Goal: Find specific page/section: Find specific page/section

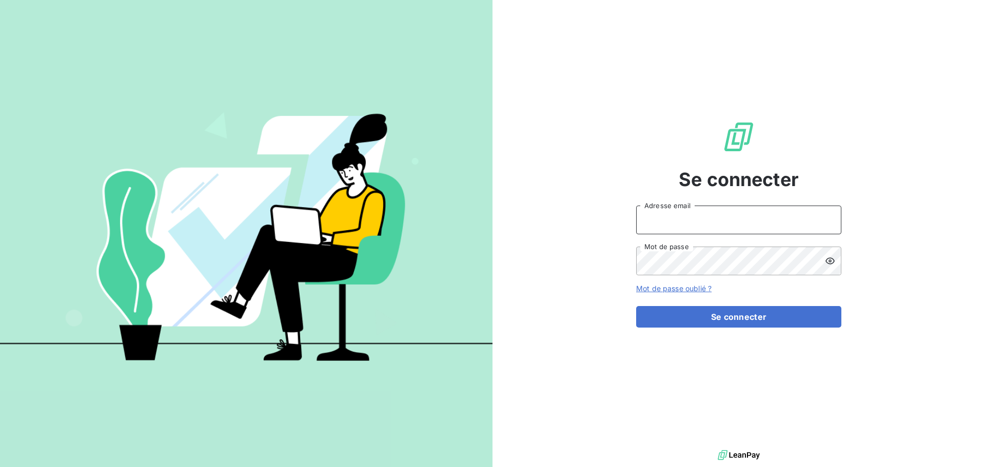
type input "[EMAIL_ADDRESS][DOMAIN_NAME]"
click at [771, 304] on form "[EMAIL_ADDRESS][DOMAIN_NAME] Adresse email Mot de passe Mot de passe oublié ? S…" at bounding box center [738, 267] width 205 height 122
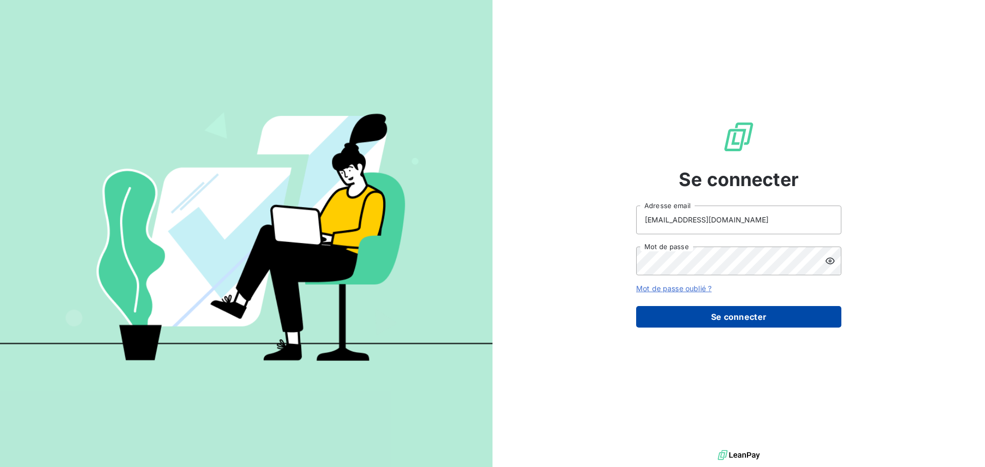
click at [770, 312] on button "Se connecter" at bounding box center [738, 317] width 205 height 22
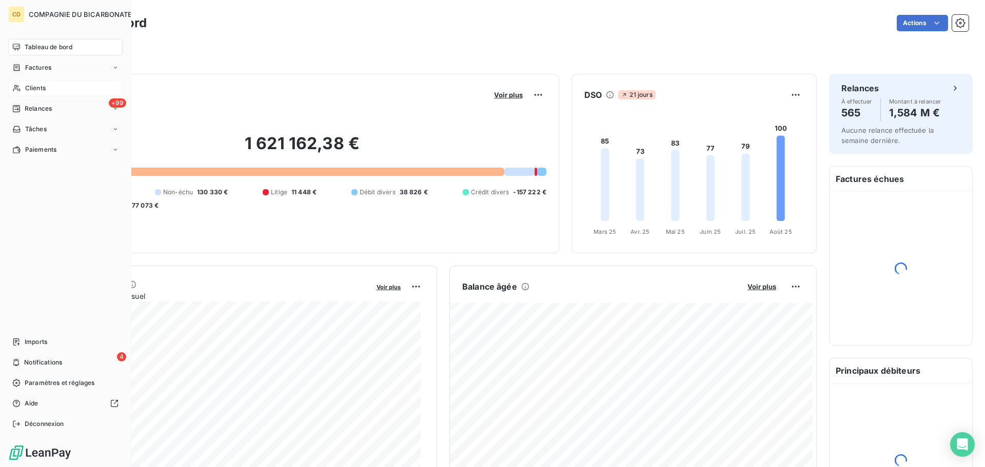
click at [22, 82] on div "Clients" at bounding box center [65, 88] width 114 height 16
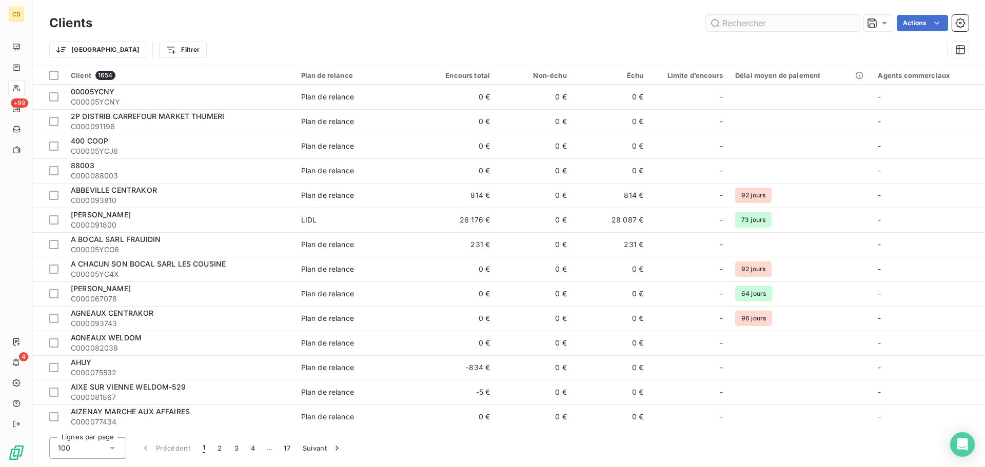
click at [746, 18] on input "text" at bounding box center [783, 23] width 154 height 16
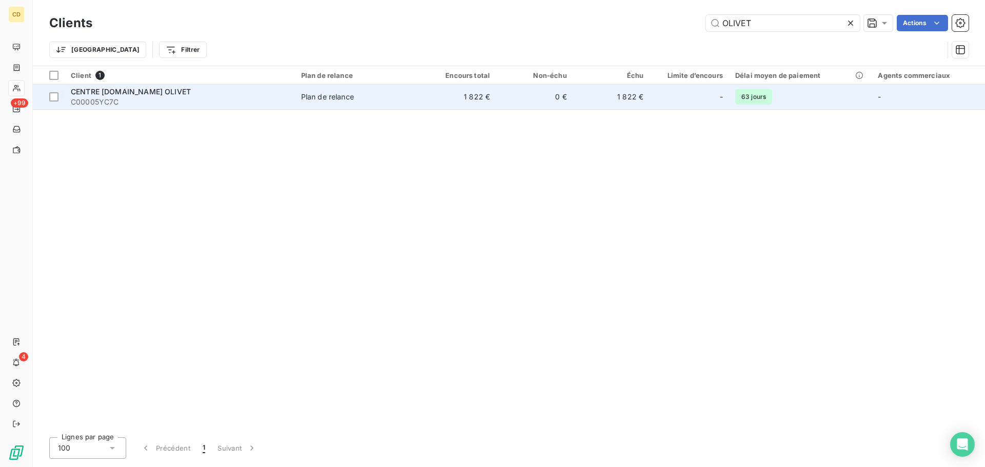
type input "OLIVET"
click at [136, 89] on span "CENTRE E.LECLERC OLIVET" at bounding box center [131, 91] width 120 height 9
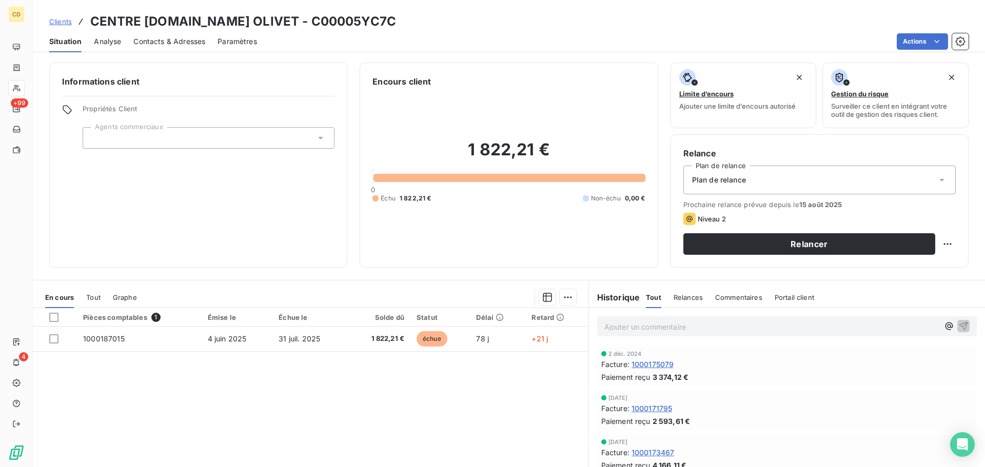
click at [633, 330] on p "Ajouter un commentaire ﻿" at bounding box center [771, 327] width 334 height 13
click at [195, 35] on div "Contacts & Adresses" at bounding box center [169, 42] width 72 height 22
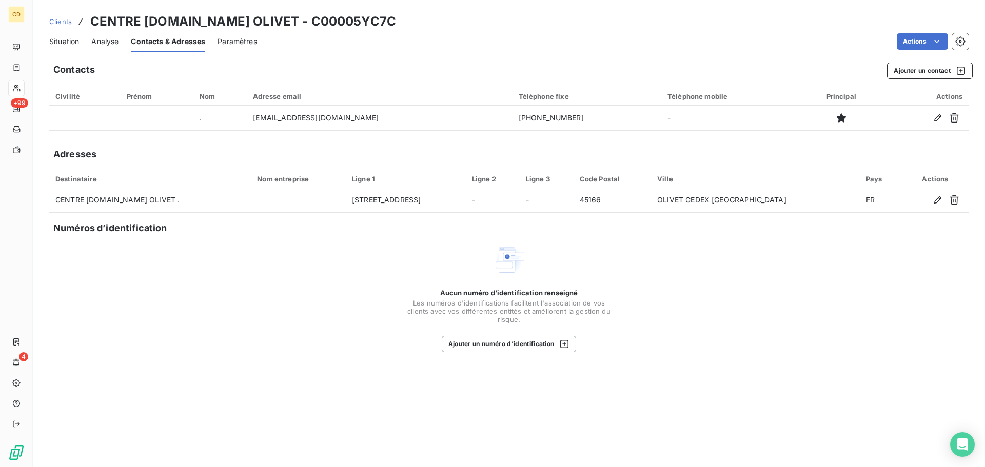
click at [63, 35] on div "Situation" at bounding box center [64, 42] width 30 height 22
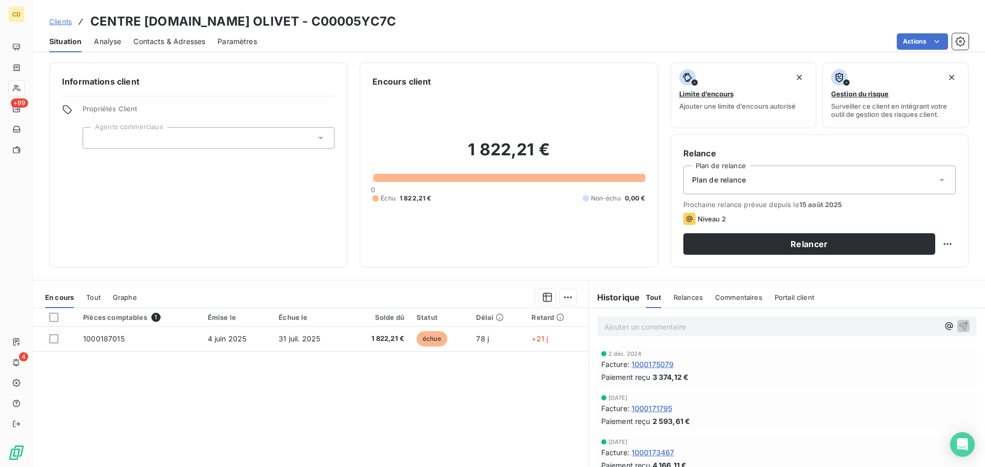
click at [665, 325] on p "Ajouter un commentaire ﻿" at bounding box center [771, 327] width 334 height 13
click at [723, 328] on p "Aurélie leur a envoyé la facture" at bounding box center [771, 327] width 334 height 12
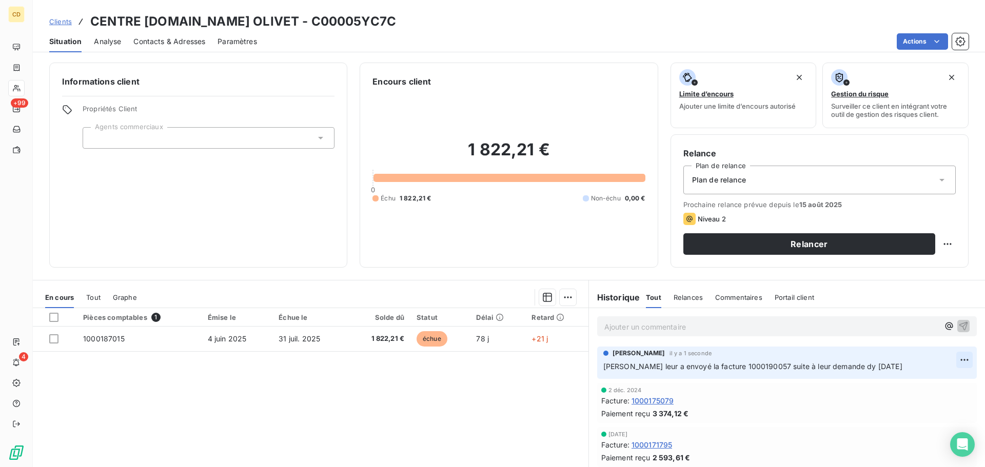
click at [950, 354] on html "CD +99 4 Clients CENTRE E.LECLERC OLIVET - C00005YC7C Situation Analyse Contact…" at bounding box center [492, 233] width 985 height 467
click at [917, 383] on div "Editer" at bounding box center [924, 382] width 57 height 16
click at [833, 365] on span "Aurélie leur a envoyé la facture 1000190057 suite à leur demande dy 21/08/2025" at bounding box center [752, 366] width 299 height 9
click at [610, 325] on p "Ajouter un commentaire ﻿" at bounding box center [771, 327] width 334 height 13
